Goal: Task Accomplishment & Management: Manage account settings

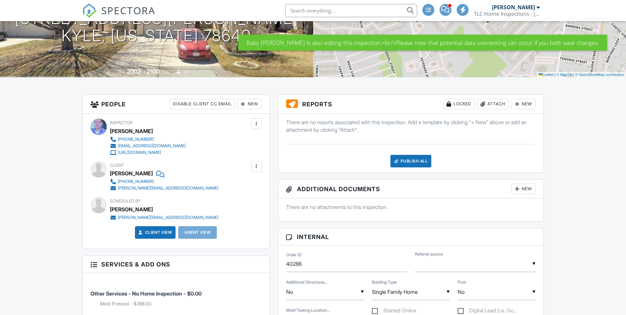
click at [493, 100] on div "Attach" at bounding box center [494, 104] width 32 height 11
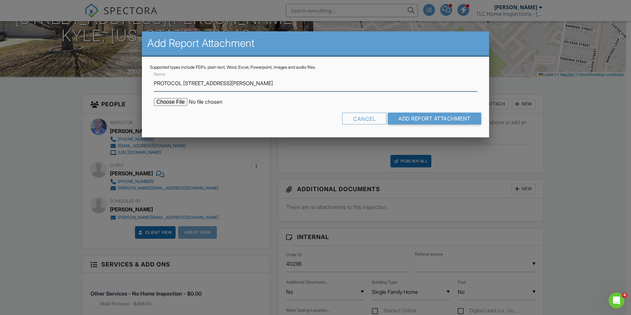
type input "PROTOCOL 220 SAN FELIPE DR"
click at [173, 101] on input "file" at bounding box center [210, 102] width 112 height 8
type input "C:\fakepath\Mold Protocol 220 SAN FELIPE DR.pdf"
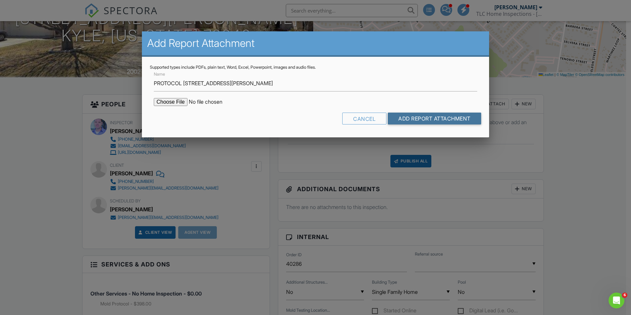
click at [403, 119] on input "Add Report Attachment" at bounding box center [434, 119] width 93 height 12
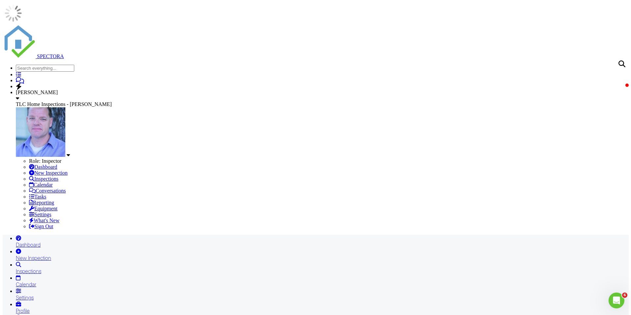
type input "PROTOCOL 1305 [PERSON_NAME] TRL"
type input "C:\fakepath\Mold Protocol 1305 SHANNON OAKS TRL.pdf"
